Goal: Transaction & Acquisition: Purchase product/service

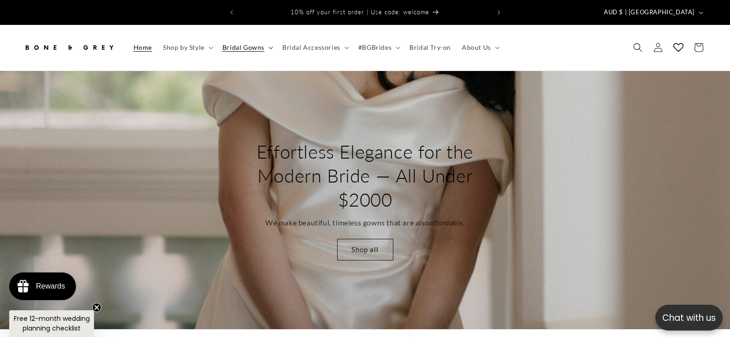
click at [271, 47] on icon at bounding box center [271, 48] width 4 height 2
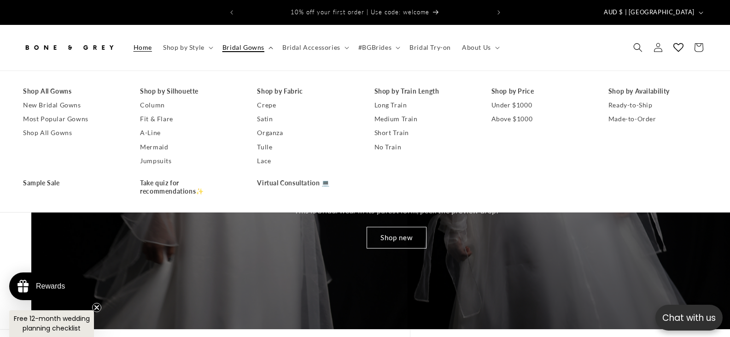
scroll to position [0, 2191]
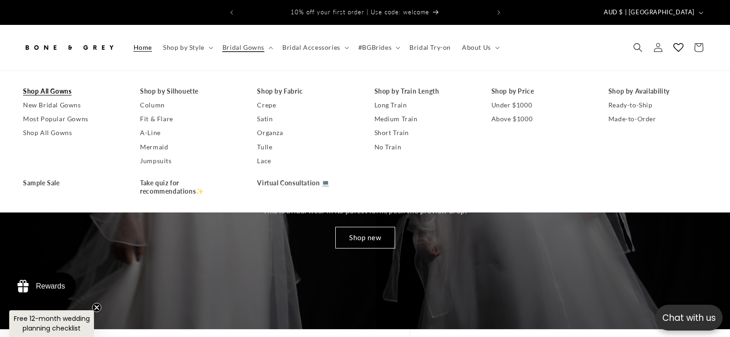
click at [66, 87] on link "Shop All Gowns" at bounding box center [72, 91] width 99 height 14
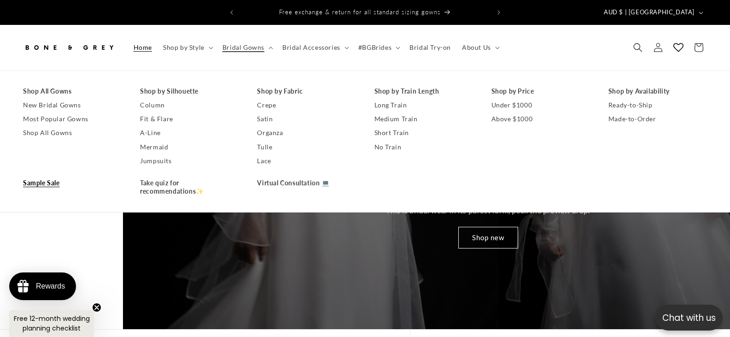
click at [46, 176] on link "Sample Sale" at bounding box center [72, 183] width 99 height 14
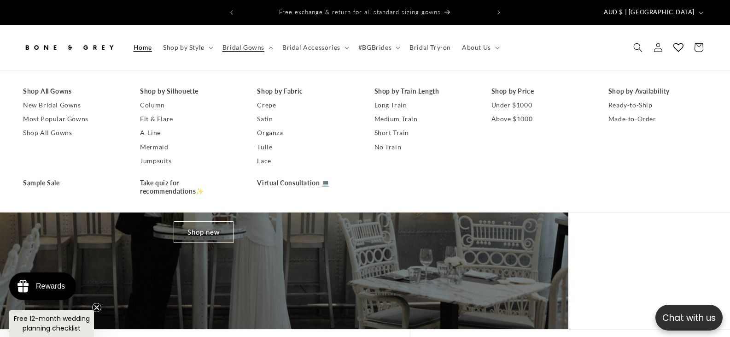
scroll to position [0, 2]
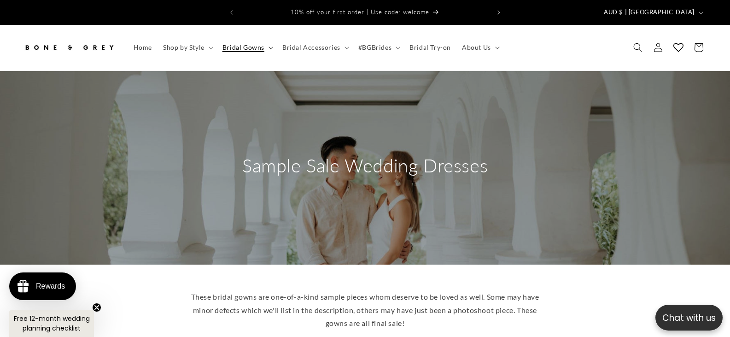
click at [267, 42] on summary "Bridal Gowns" at bounding box center [247, 47] width 60 height 19
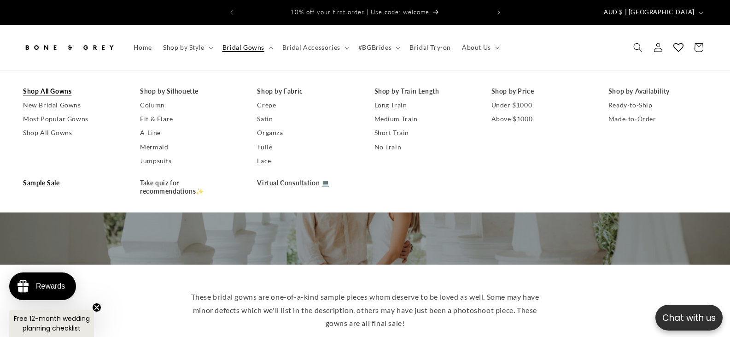
click at [65, 86] on link "Shop All Gowns" at bounding box center [72, 91] width 99 height 14
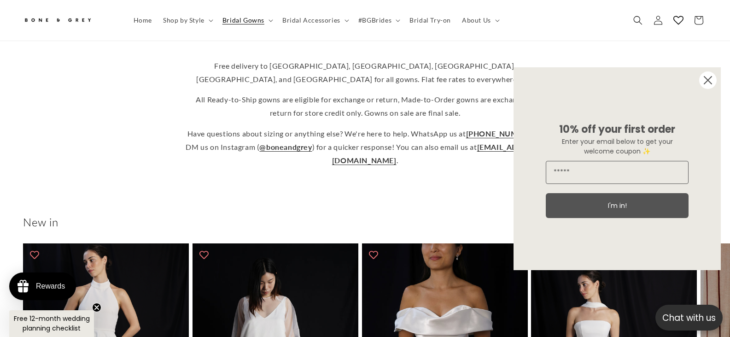
scroll to position [225, 0]
click at [710, 78] on icon "Close dialog" at bounding box center [708, 80] width 7 height 7
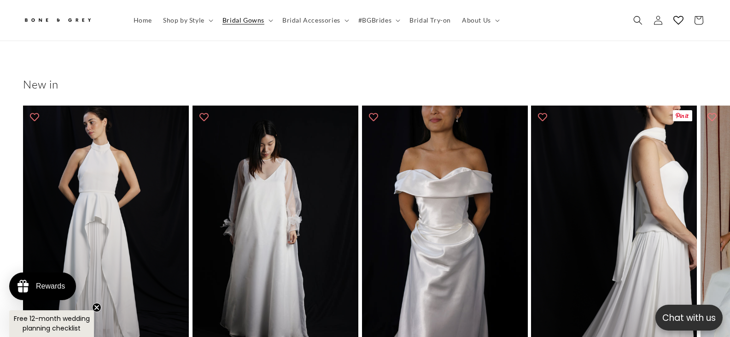
scroll to position [686, 0]
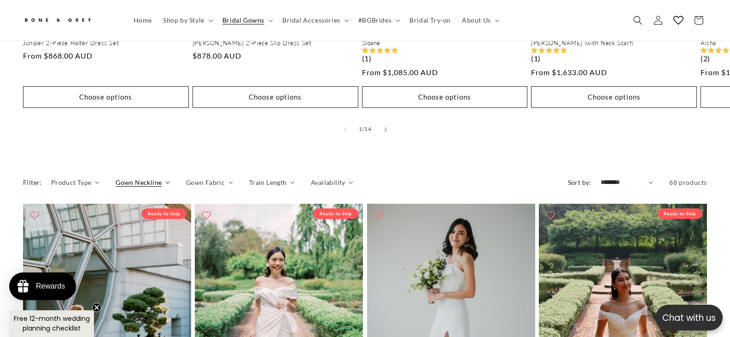
click at [166, 178] on summary "Gown Neckline" at bounding box center [143, 182] width 54 height 10
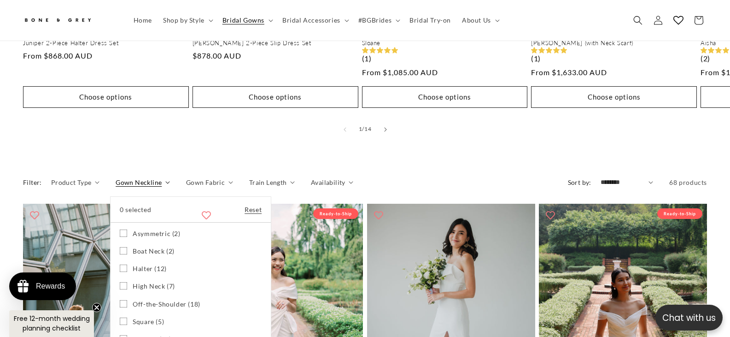
scroll to position [824, 0]
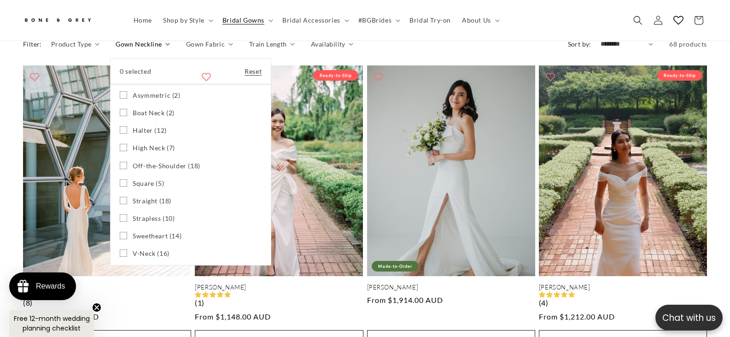
click at [124, 109] on icon at bounding box center [123, 112] width 7 height 7
click at [121, 144] on icon at bounding box center [123, 147] width 7 height 7
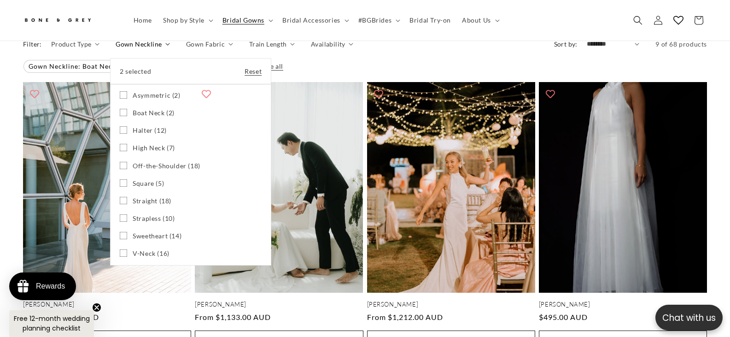
click at [122, 179] on icon at bounding box center [123, 182] width 7 height 7
click at [122, 197] on icon at bounding box center [123, 200] width 7 height 7
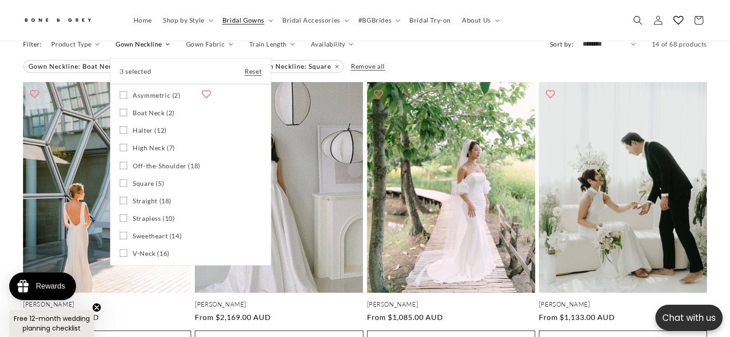
click at [120, 232] on icon at bounding box center [123, 235] width 7 height 7
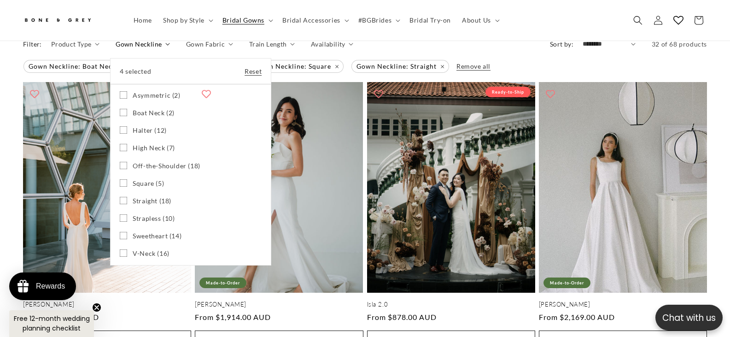
click at [123, 249] on icon at bounding box center [123, 252] width 7 height 7
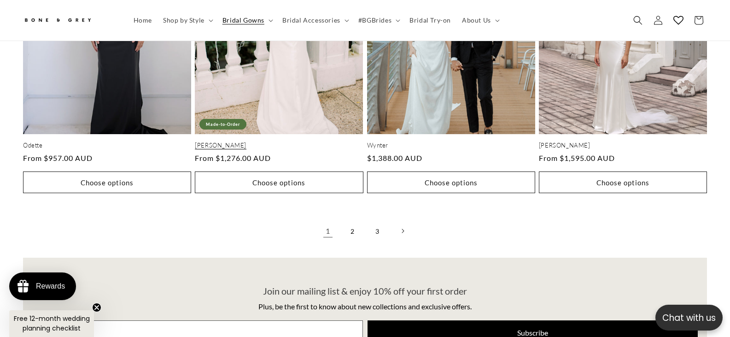
scroll to position [2391, 0]
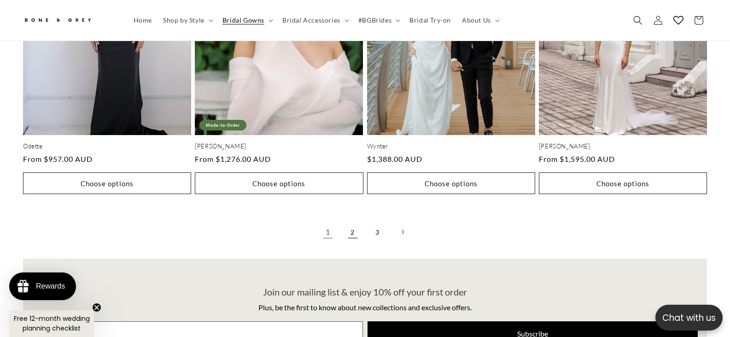
click at [354, 222] on link "2" at bounding box center [353, 232] width 20 height 20
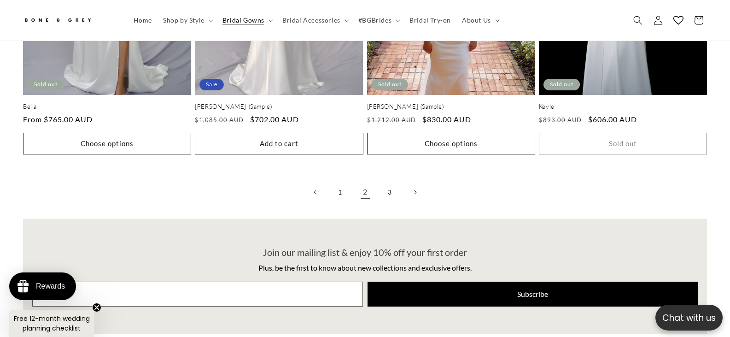
scroll to position [2530, 0]
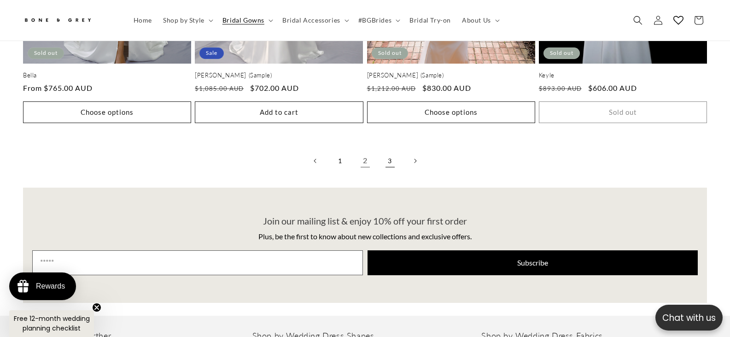
click at [389, 151] on link "3" at bounding box center [390, 161] width 20 height 20
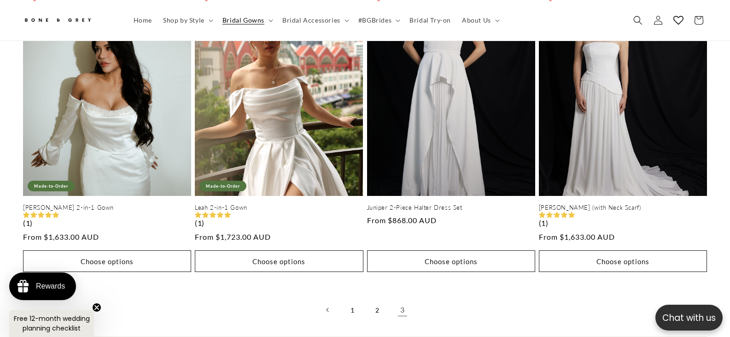
scroll to position [1655, 0]
